Goal: Information Seeking & Learning: Learn about a topic

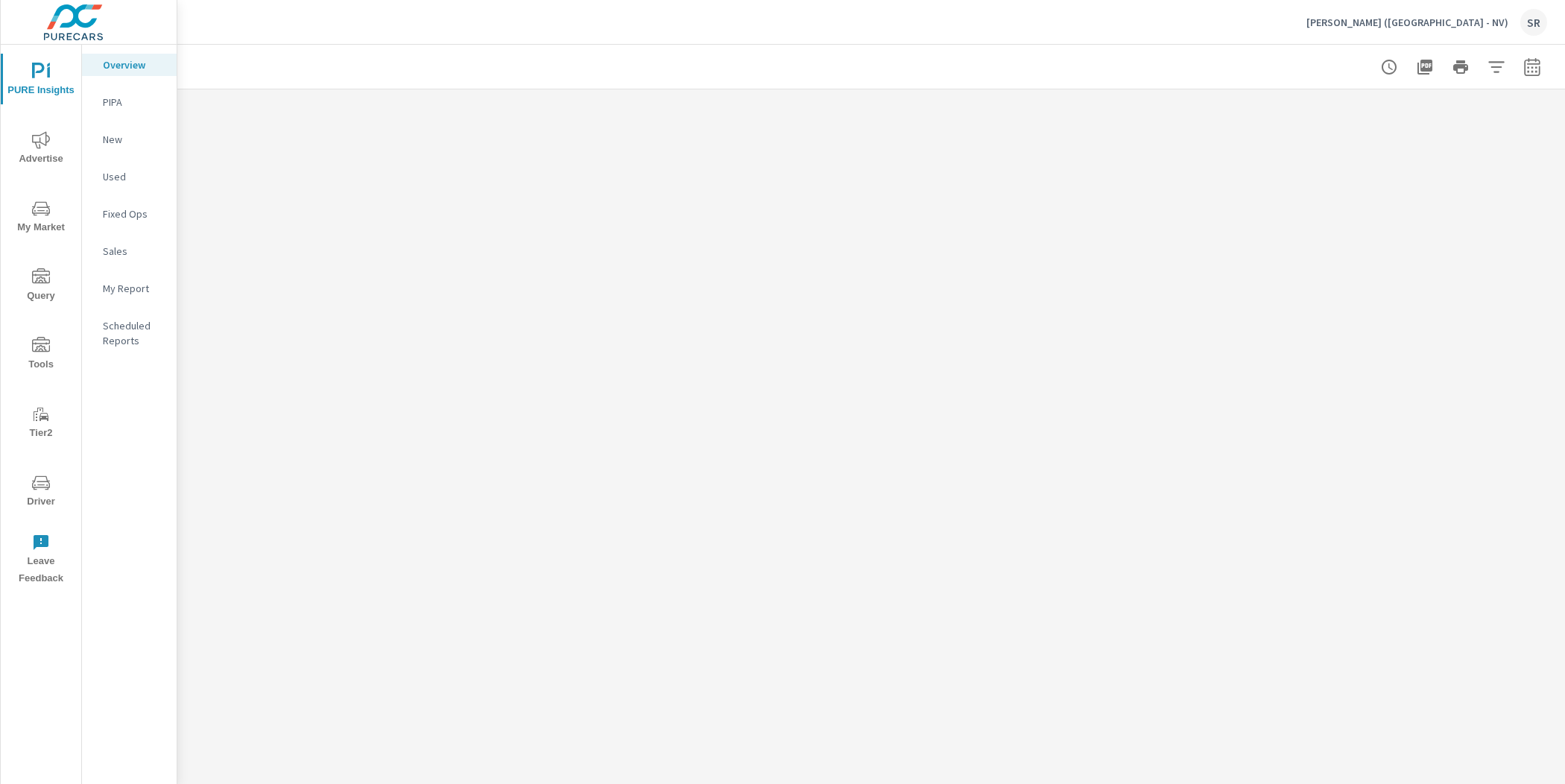
click at [1471, 27] on p "[PERSON_NAME] ([GEOGRAPHIC_DATA] - NV)" at bounding box center [1407, 22] width 202 height 14
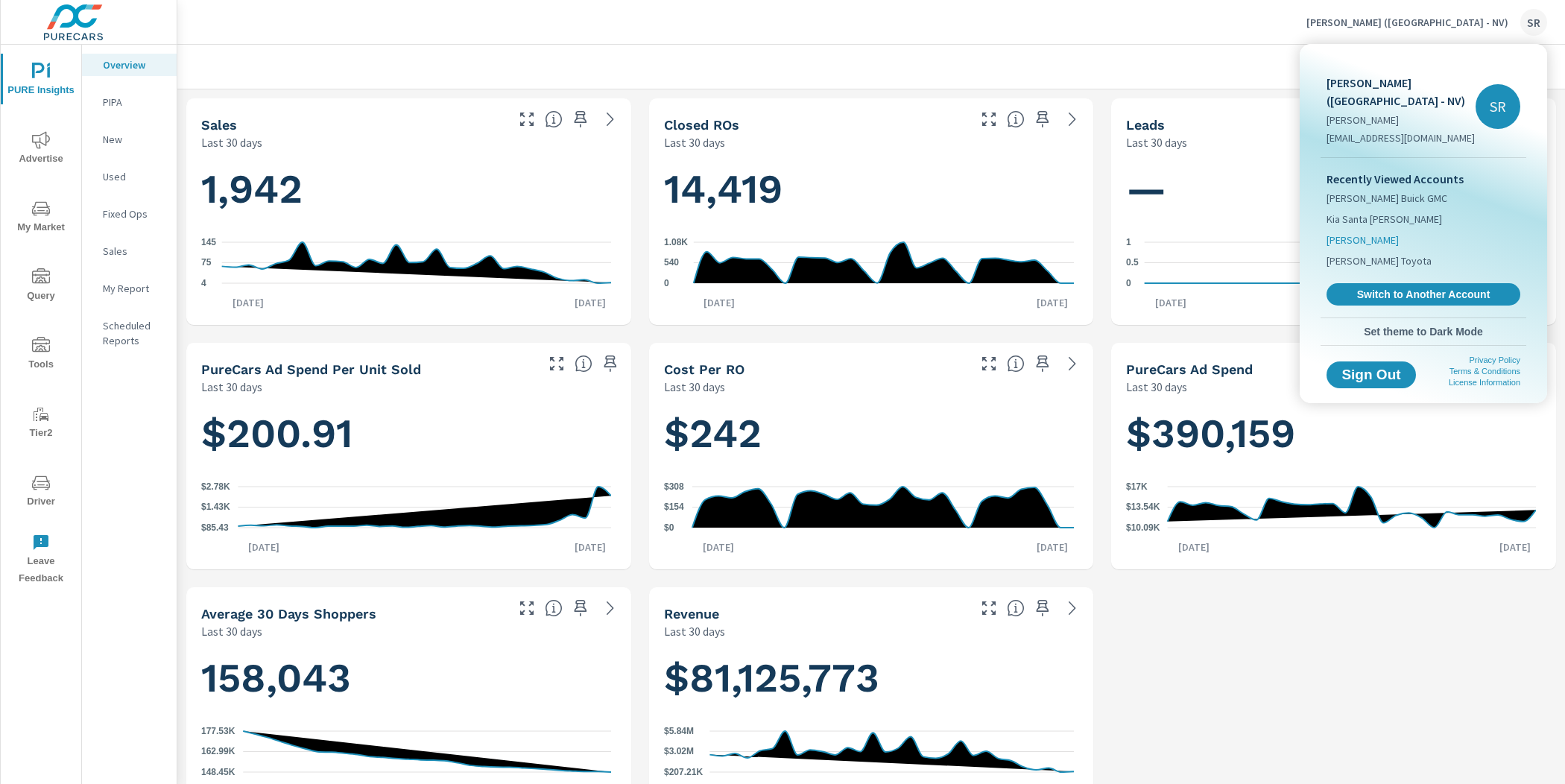
scroll to position [727, 0]
click at [1384, 211] on span "Kia Santa [PERSON_NAME]" at bounding box center [1383, 219] width 115 height 15
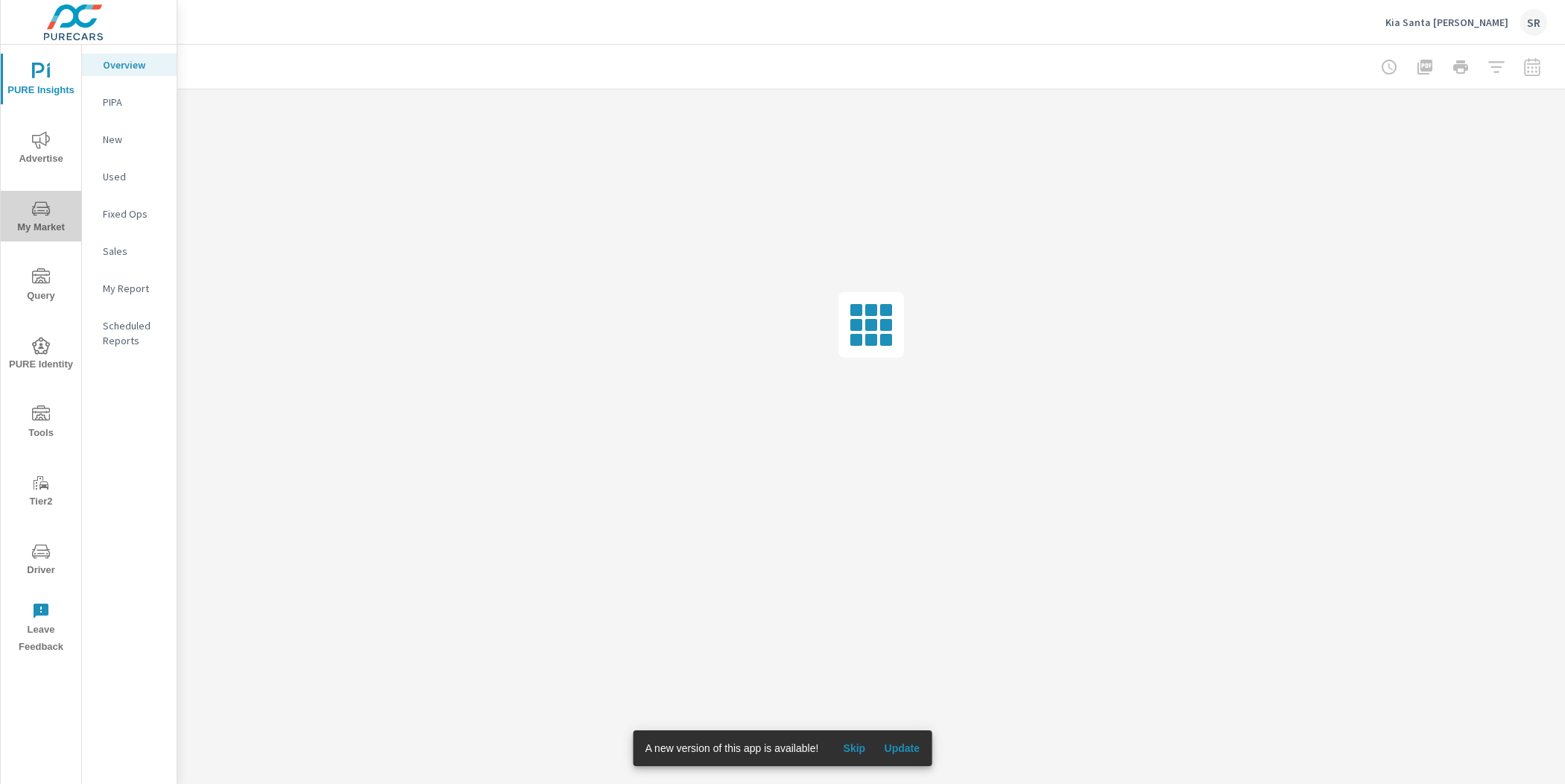
click at [40, 210] on icon "nav menu" at bounding box center [40, 208] width 18 height 18
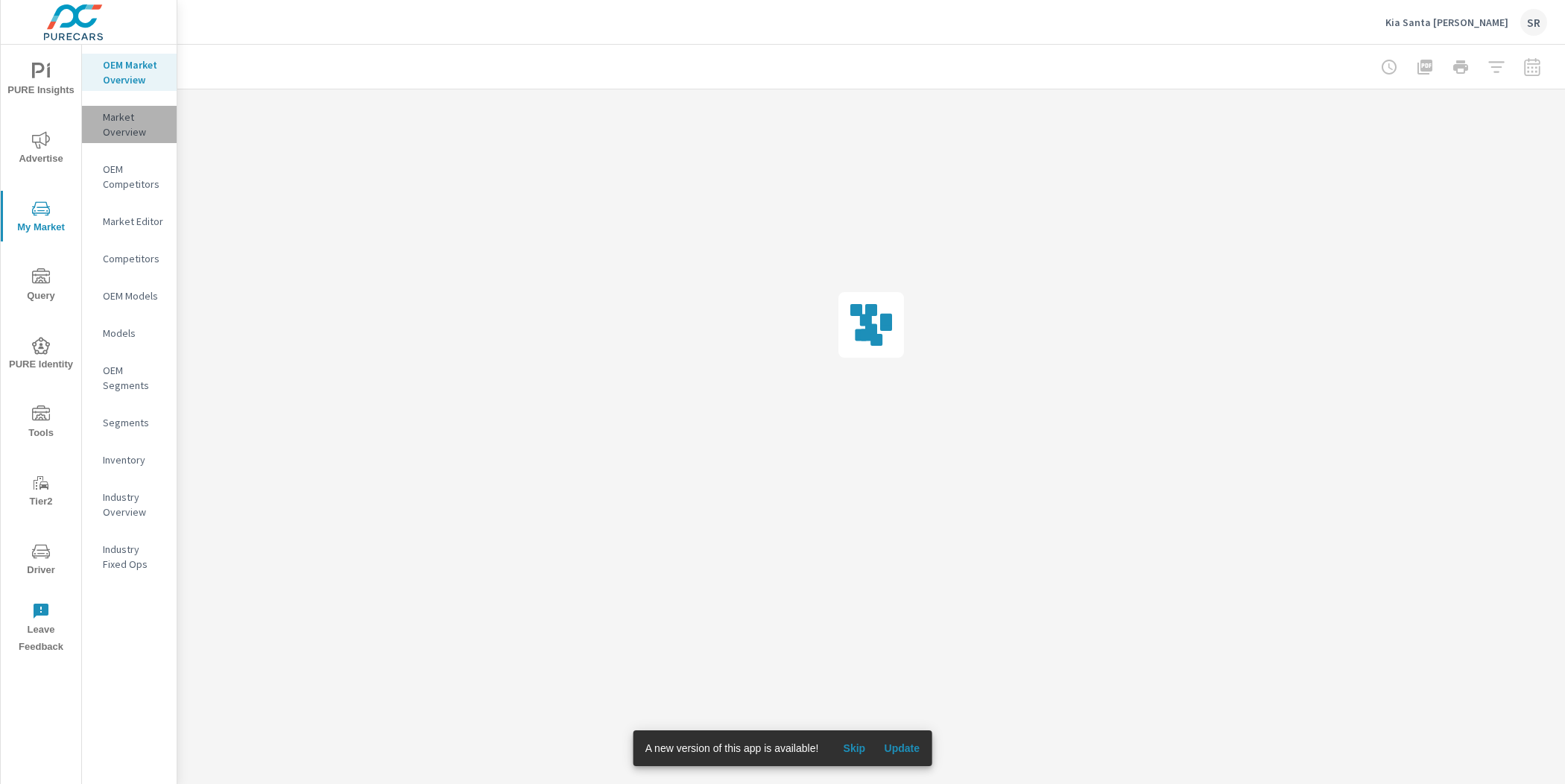
click at [105, 117] on p "Market Overview" at bounding box center [134, 124] width 62 height 30
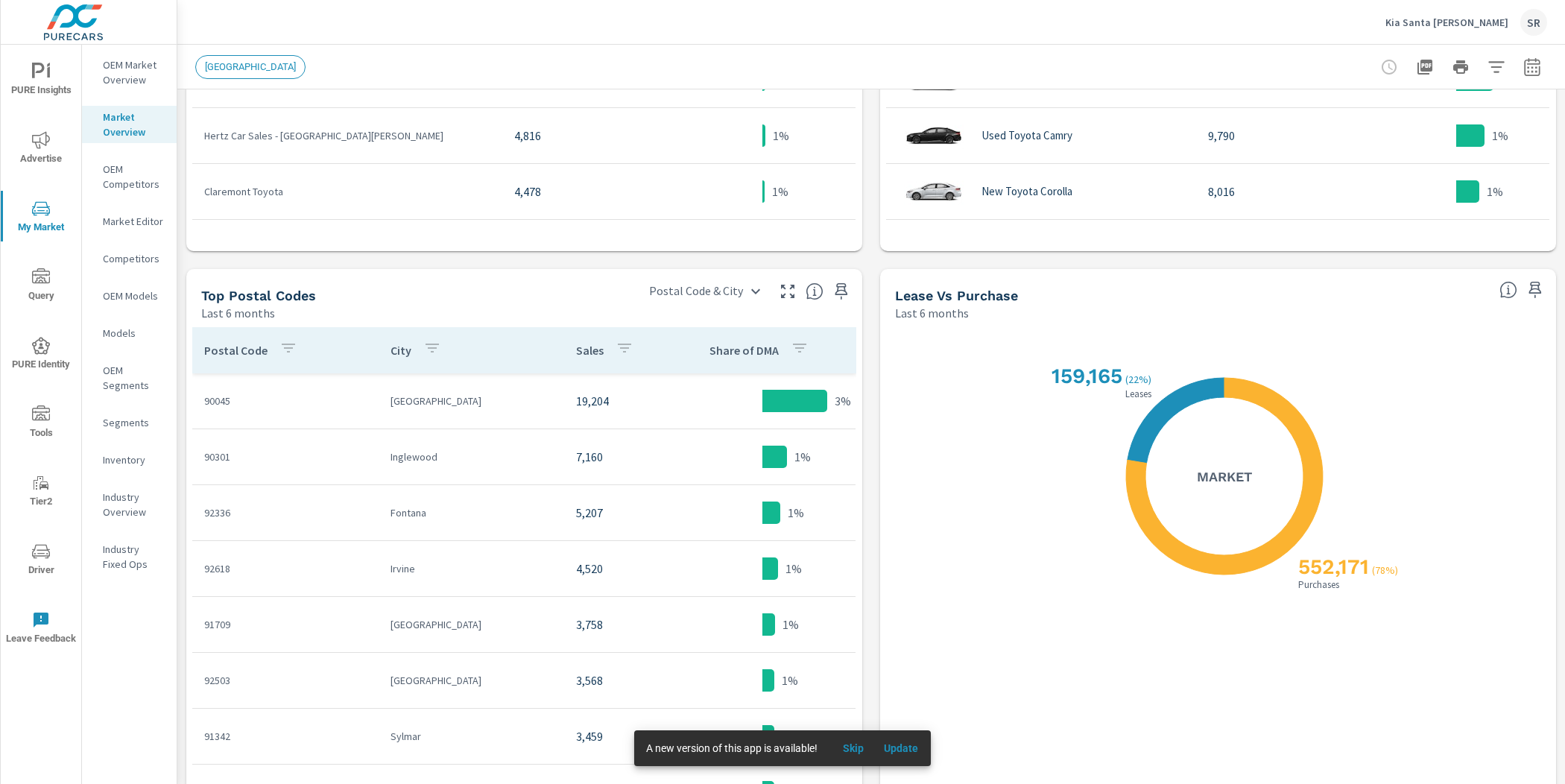
scroll to position [1137, 0]
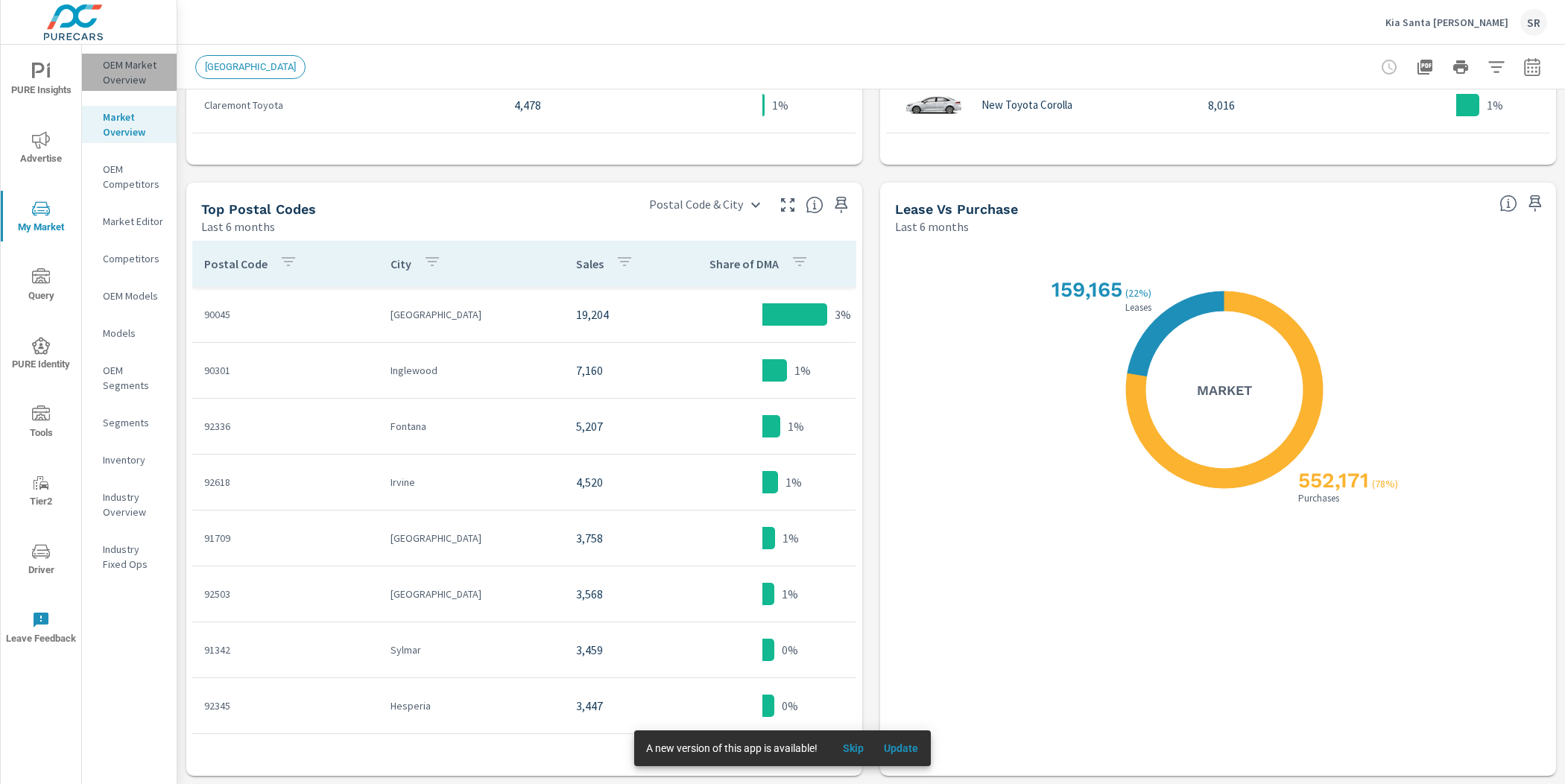
click at [133, 66] on p "OEM Market Overview" at bounding box center [134, 72] width 62 height 30
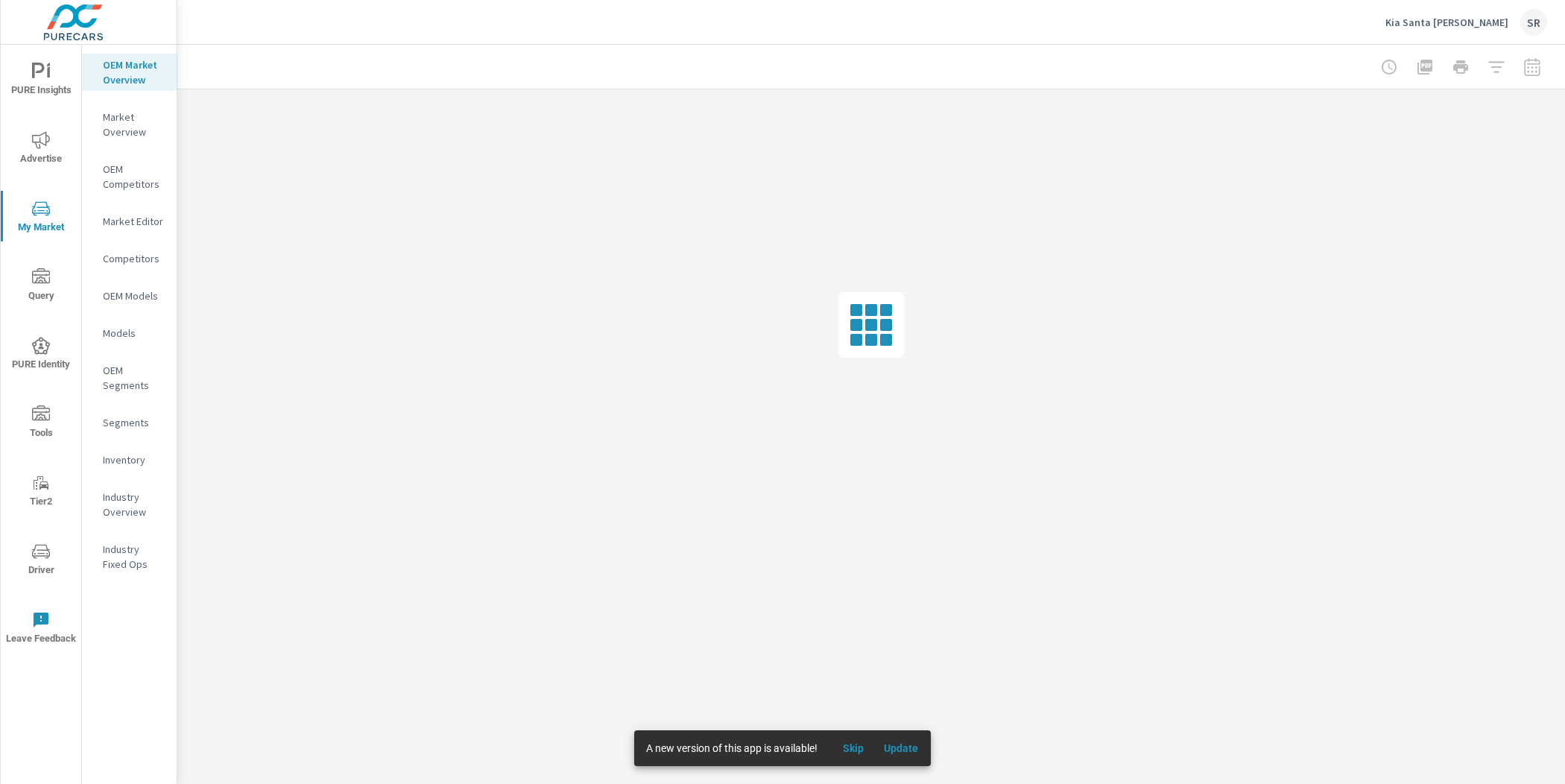
click at [132, 334] on p "Models" at bounding box center [134, 334] width 62 height 15
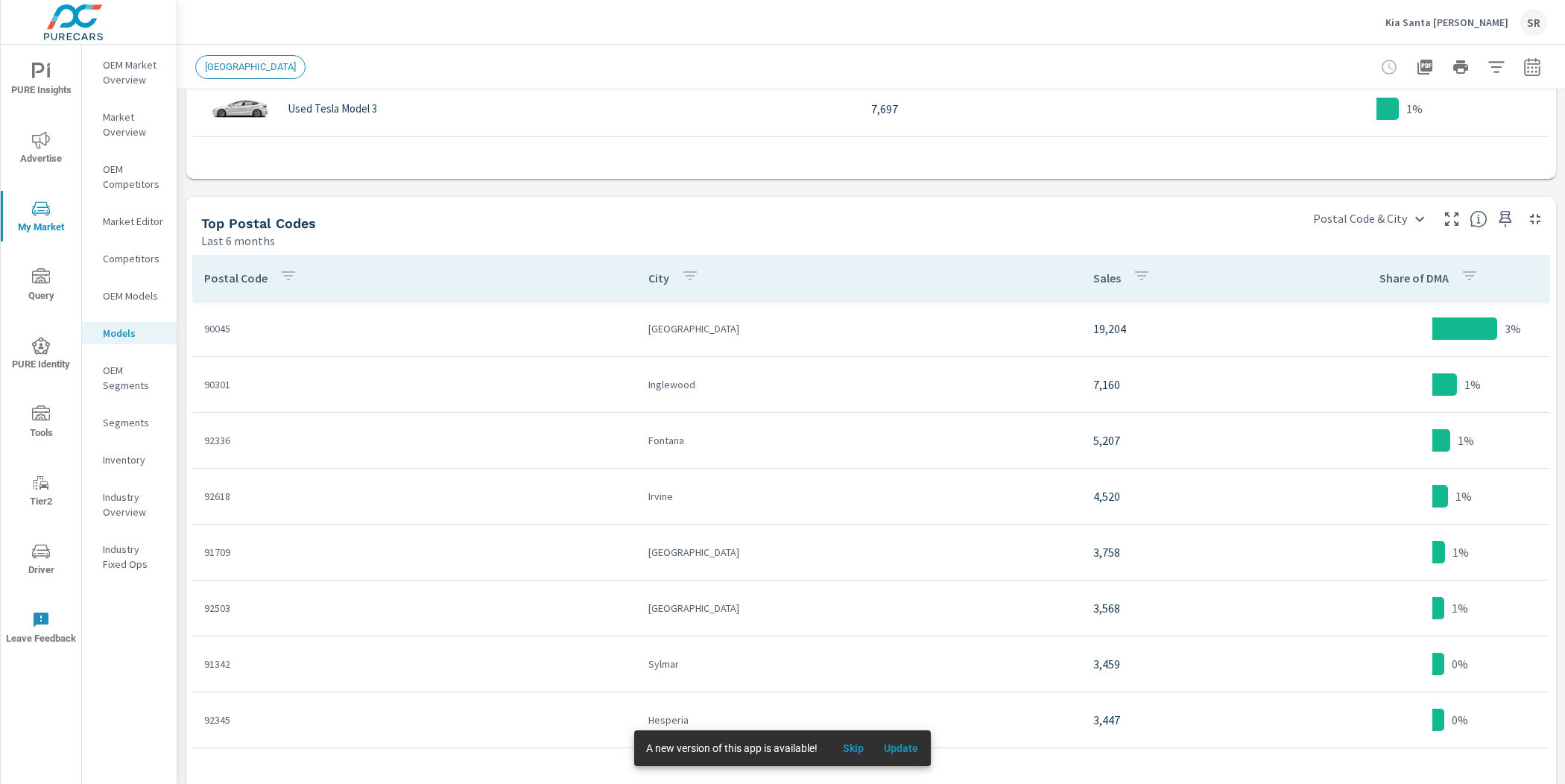
scroll to position [1260, 0]
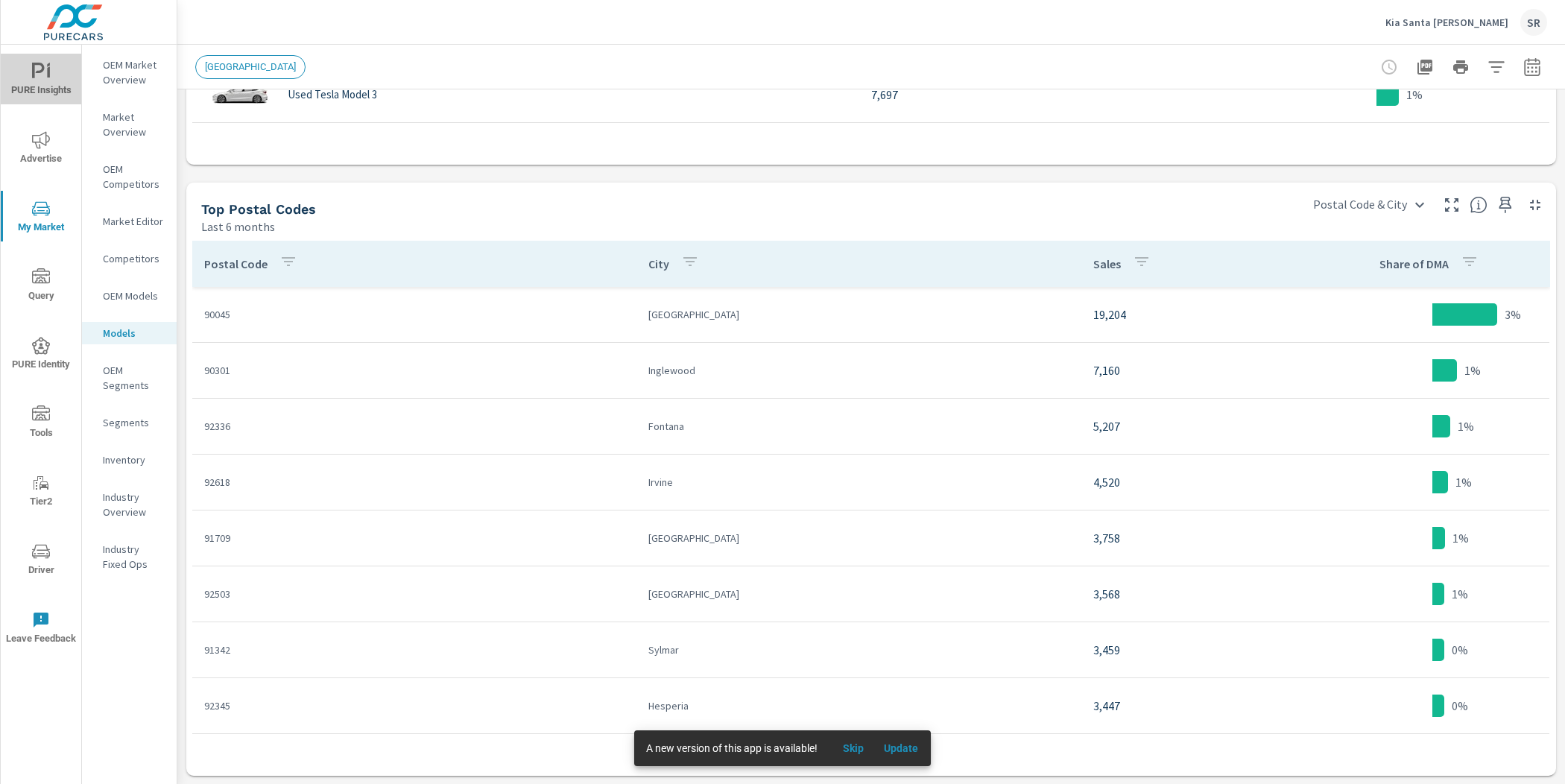
click at [40, 78] on icon "nav menu" at bounding box center [40, 71] width 18 height 18
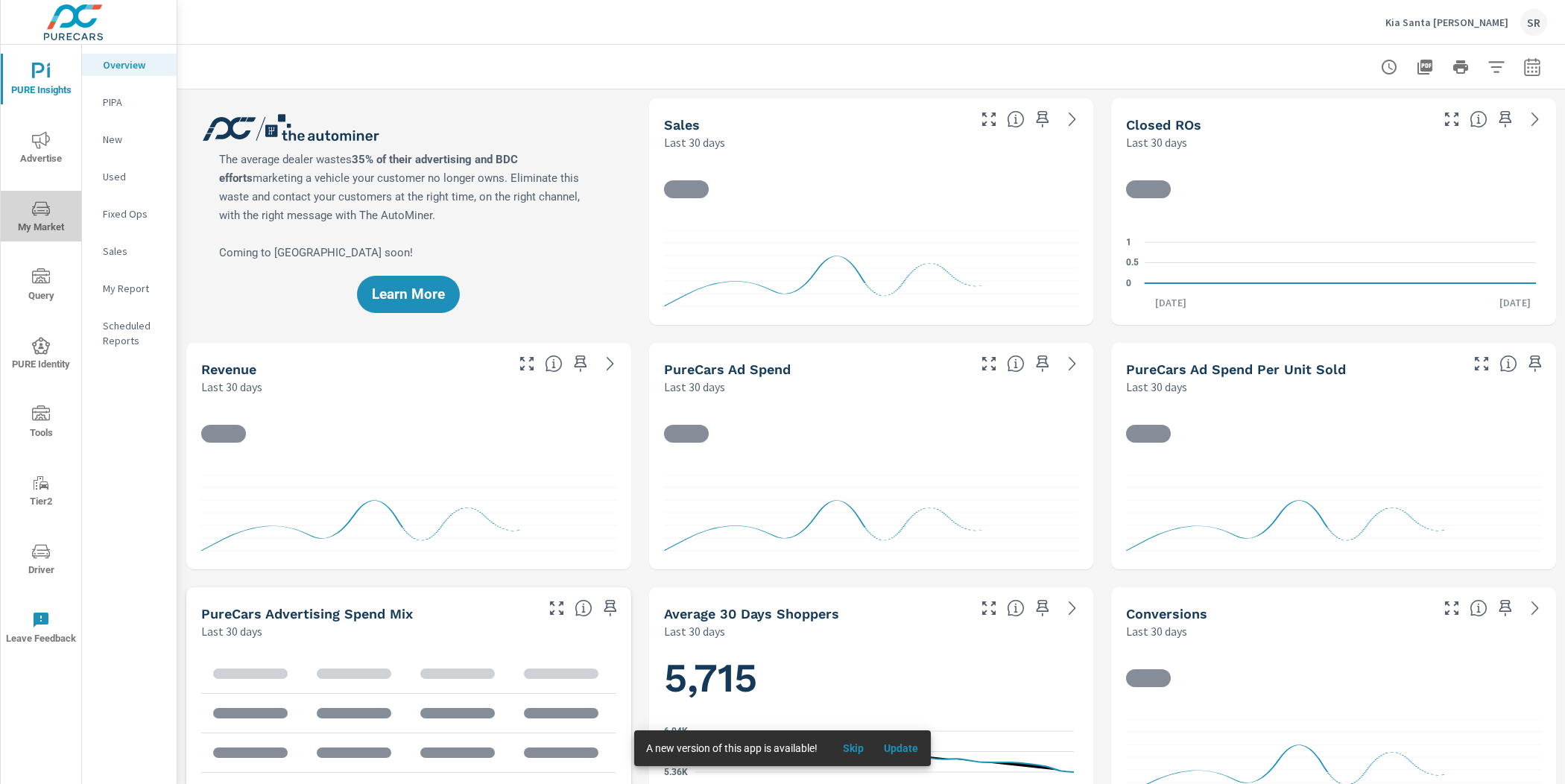
click at [41, 218] on span "My Market" at bounding box center [41, 218] width 72 height 37
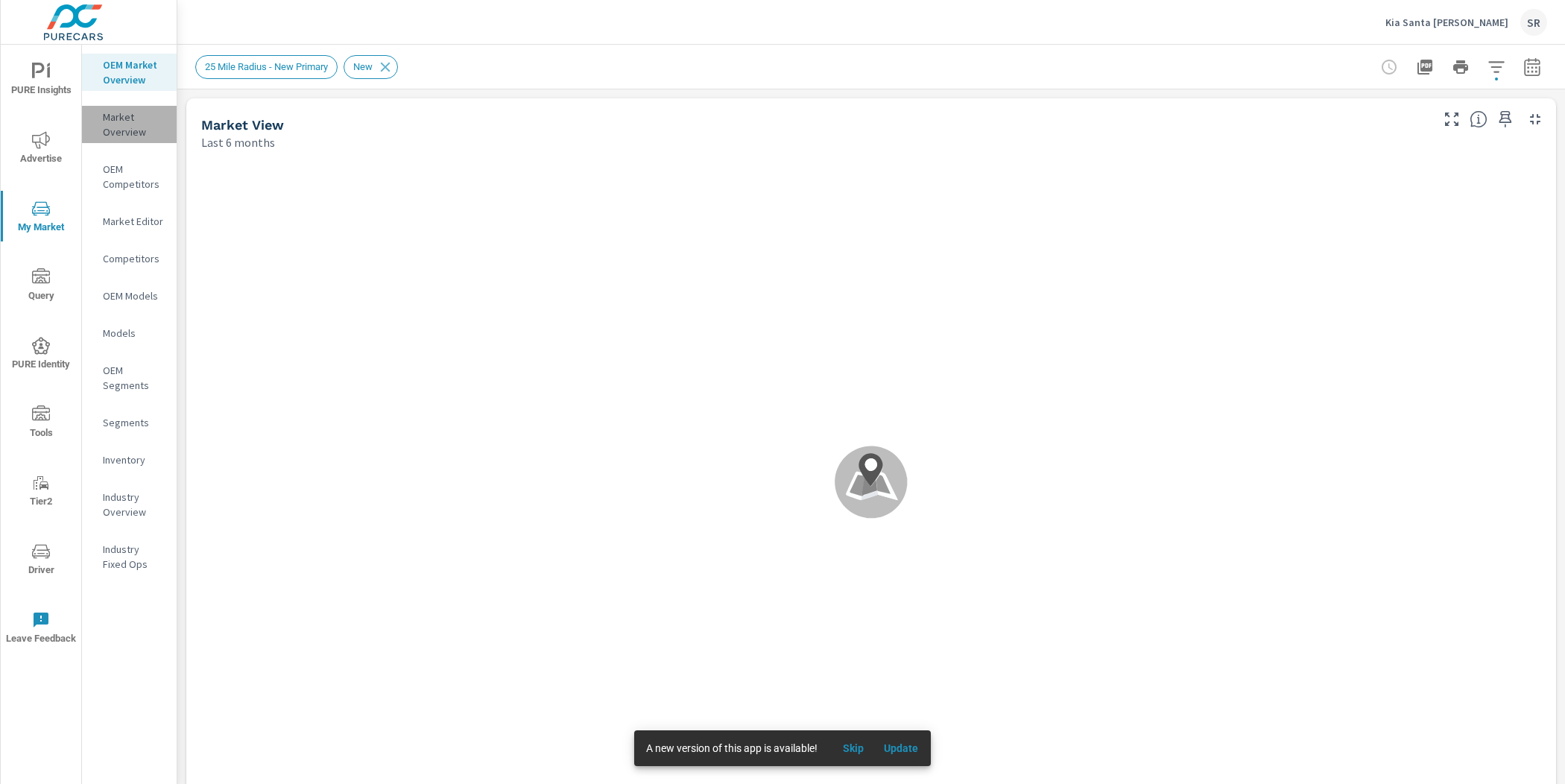
click at [112, 133] on p "Market Overview" at bounding box center [134, 124] width 62 height 30
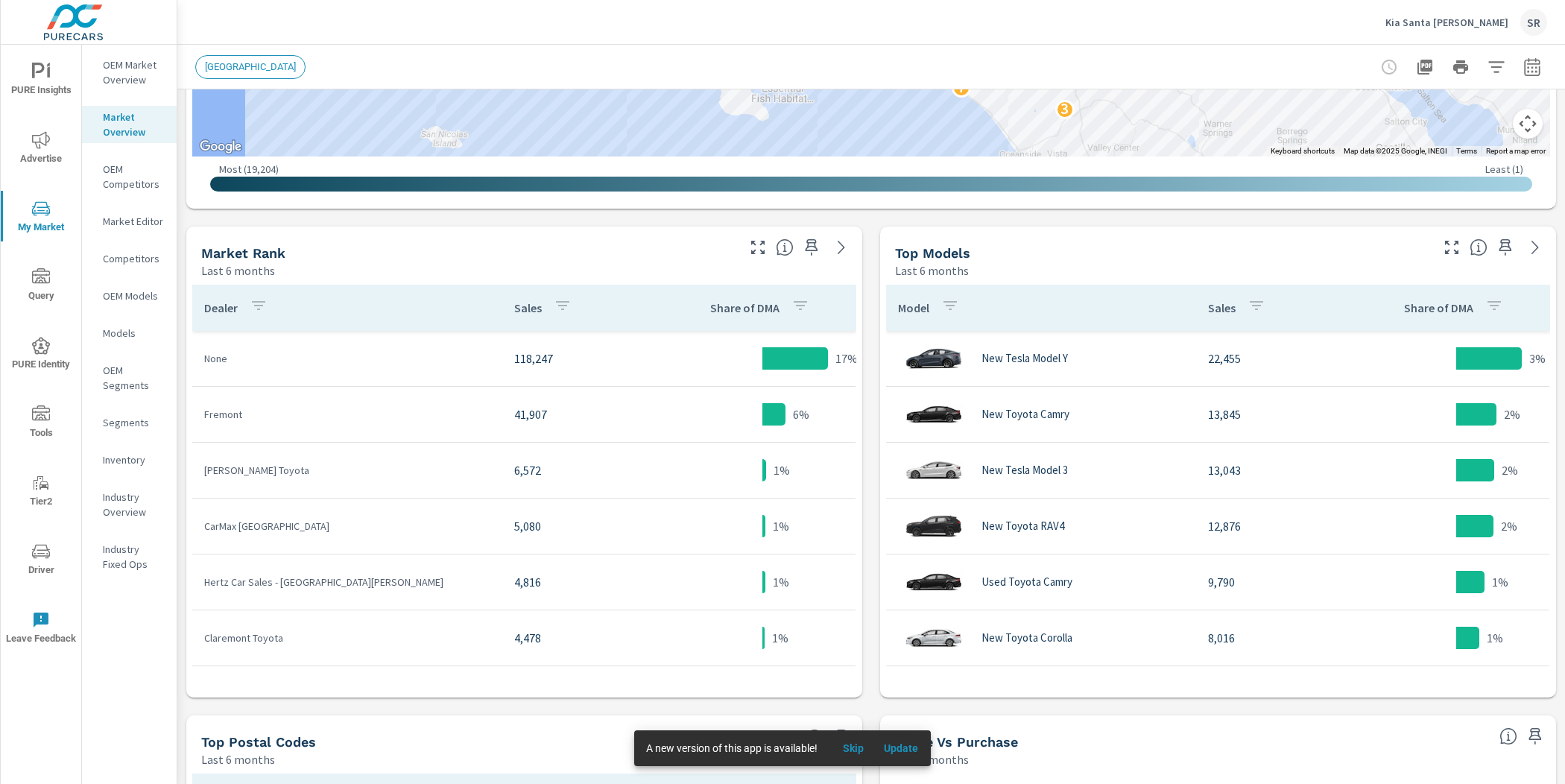
scroll to position [619, 0]
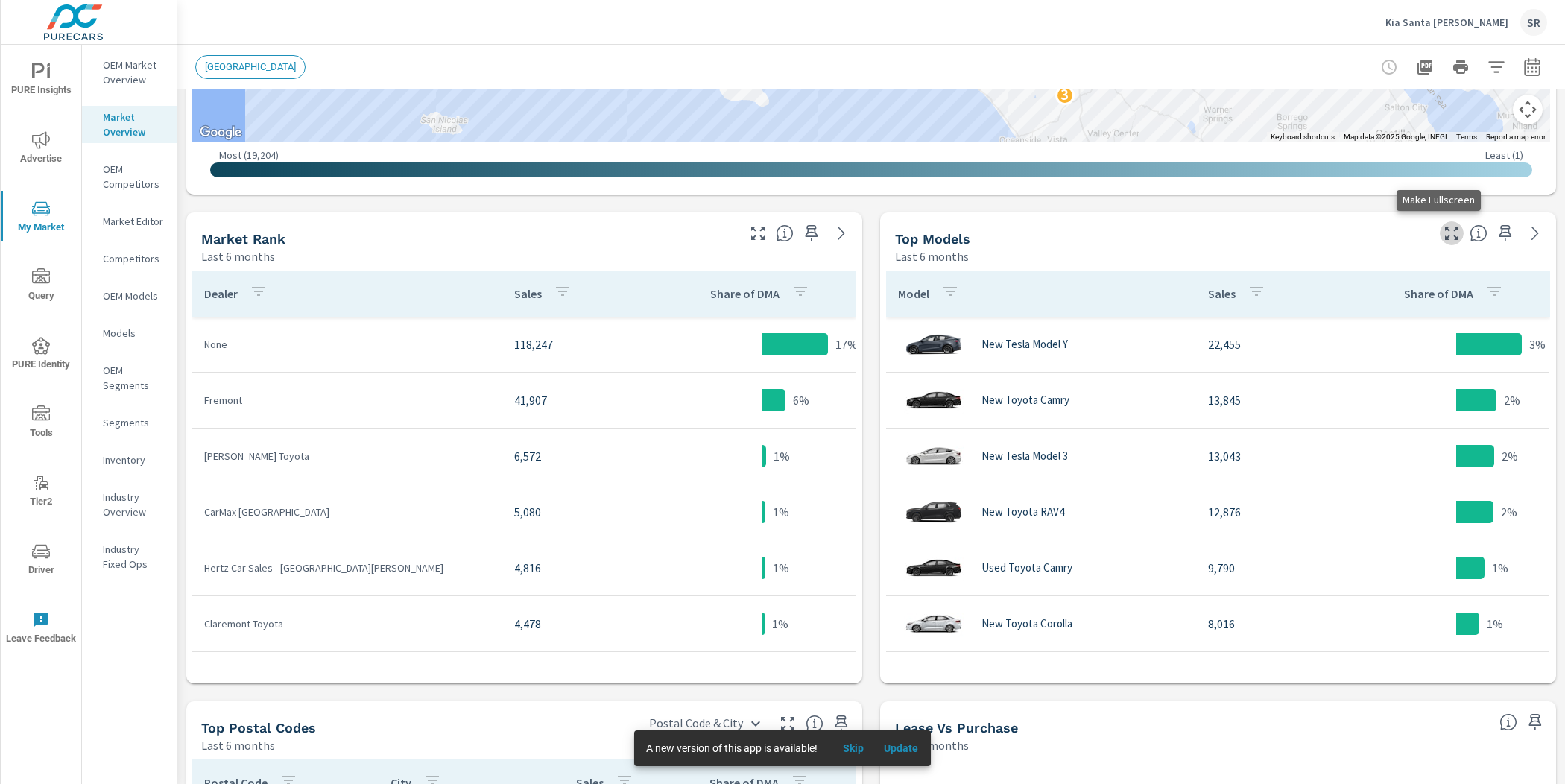
click at [1443, 234] on icon "button" at bounding box center [1451, 233] width 18 height 18
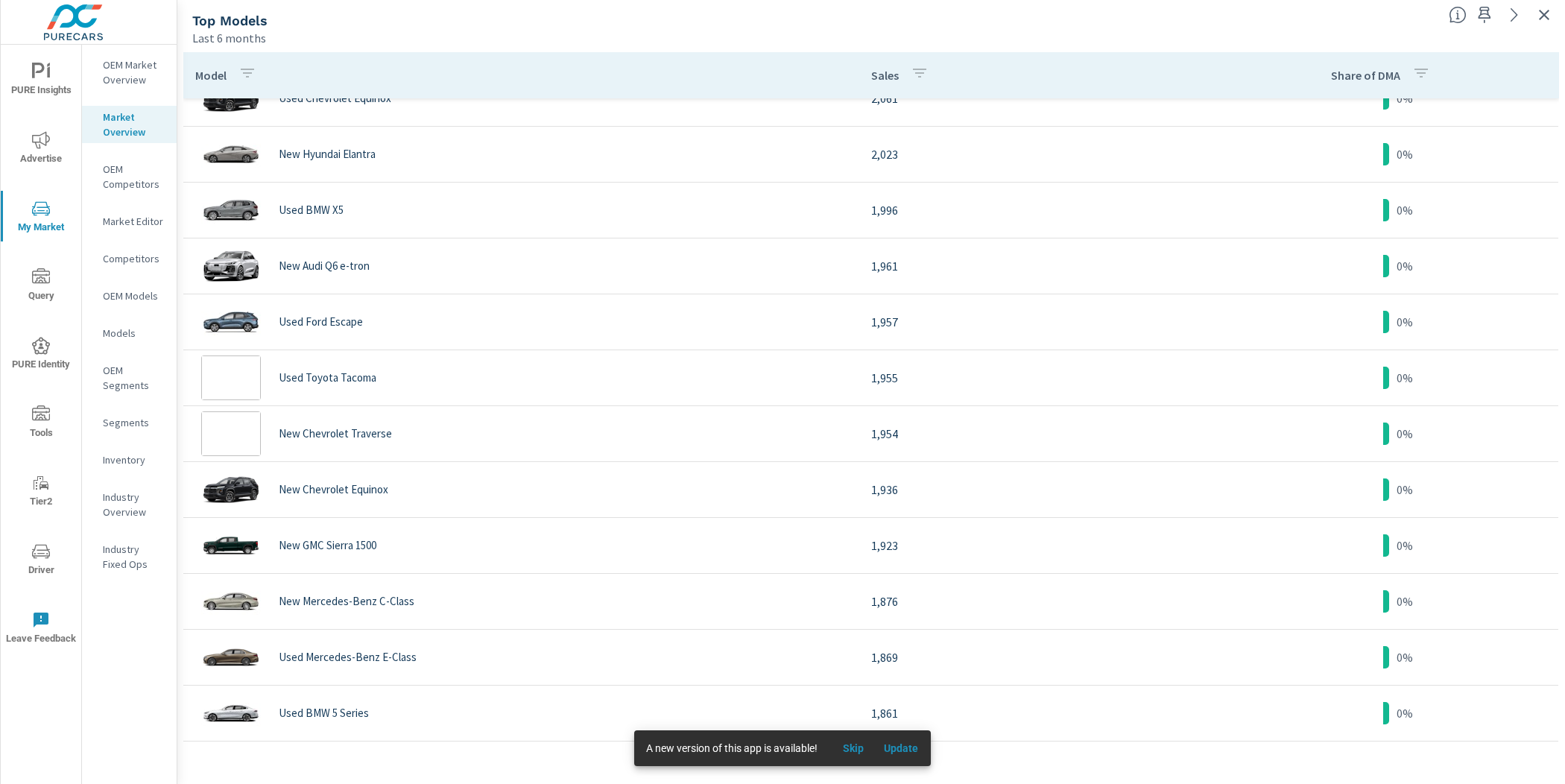
scroll to position [4360, 0]
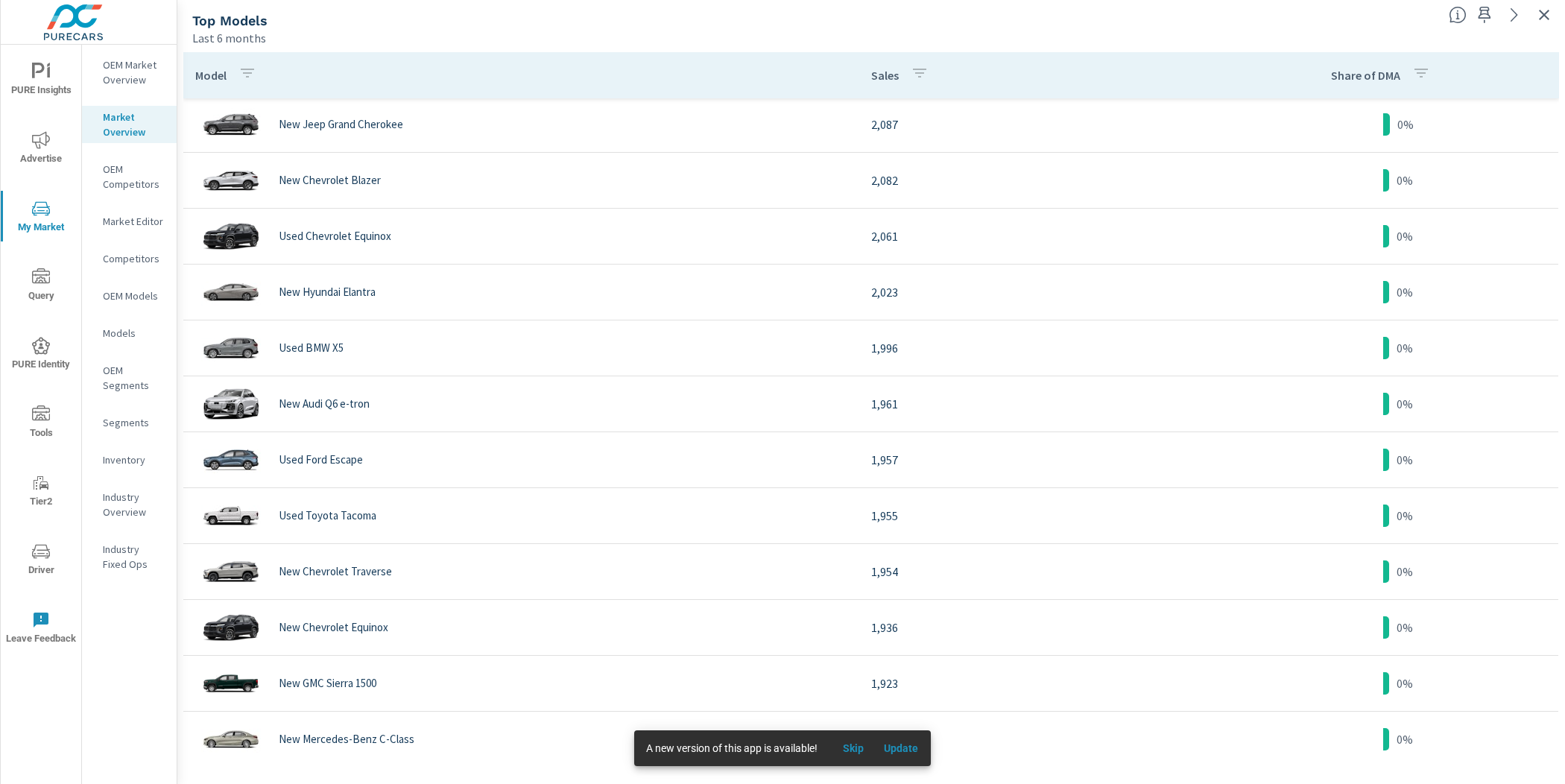
click at [136, 263] on p "Competitors" at bounding box center [134, 259] width 62 height 15
